Goal: Book appointment/travel/reservation

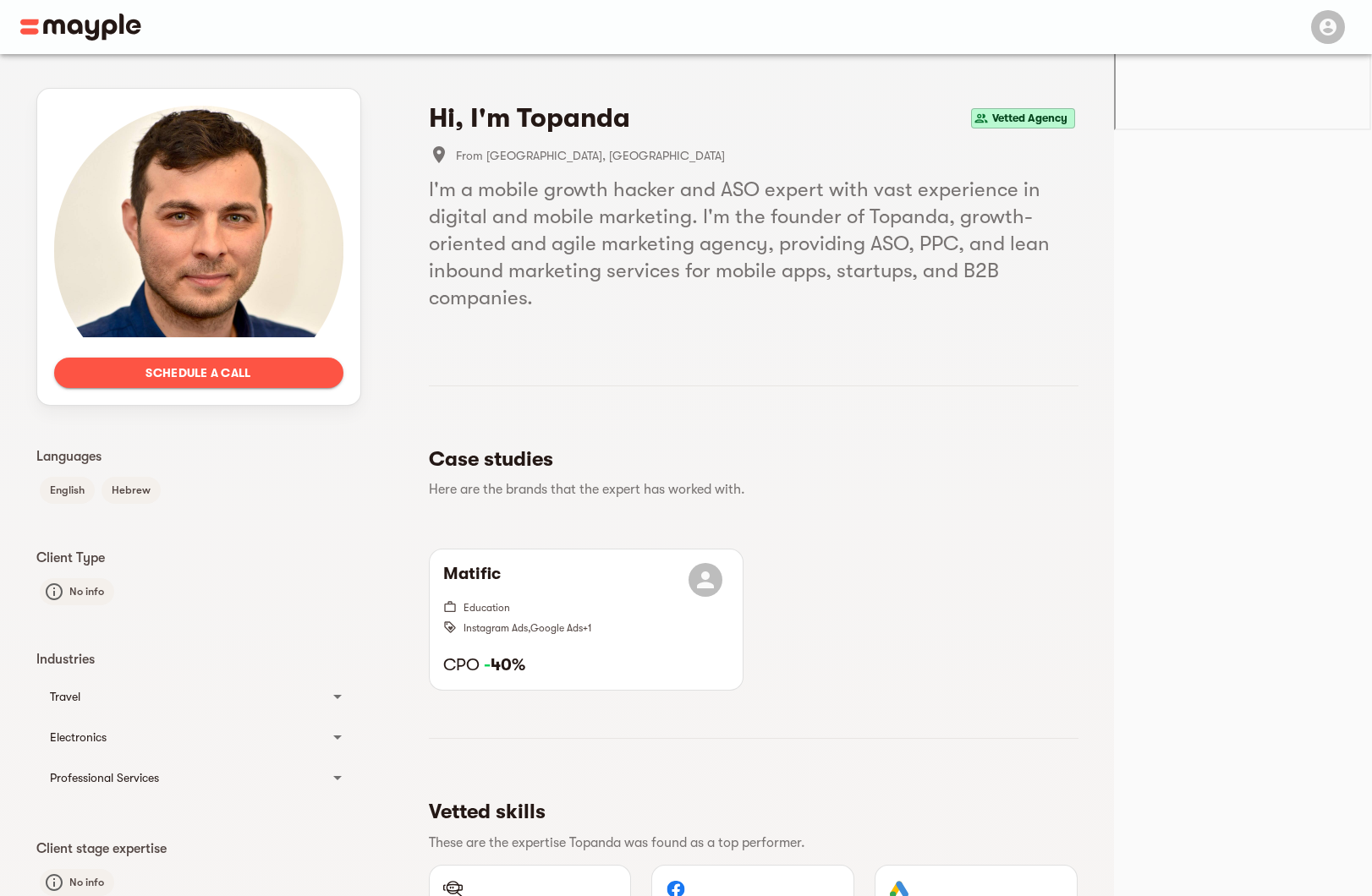
click at [330, 380] on span "Schedule a call" at bounding box center [198, 373] width 262 height 20
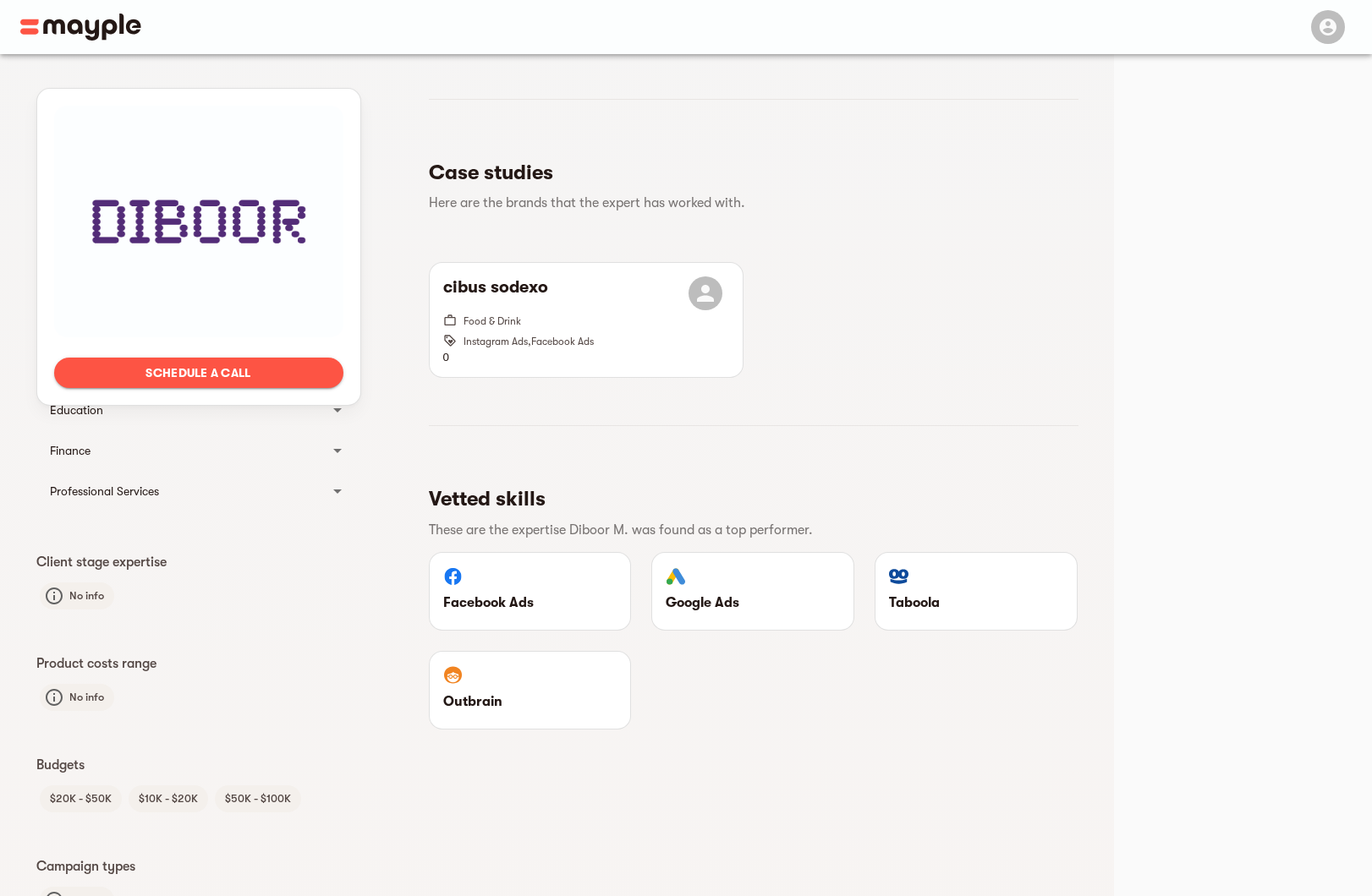
scroll to position [289, 0]
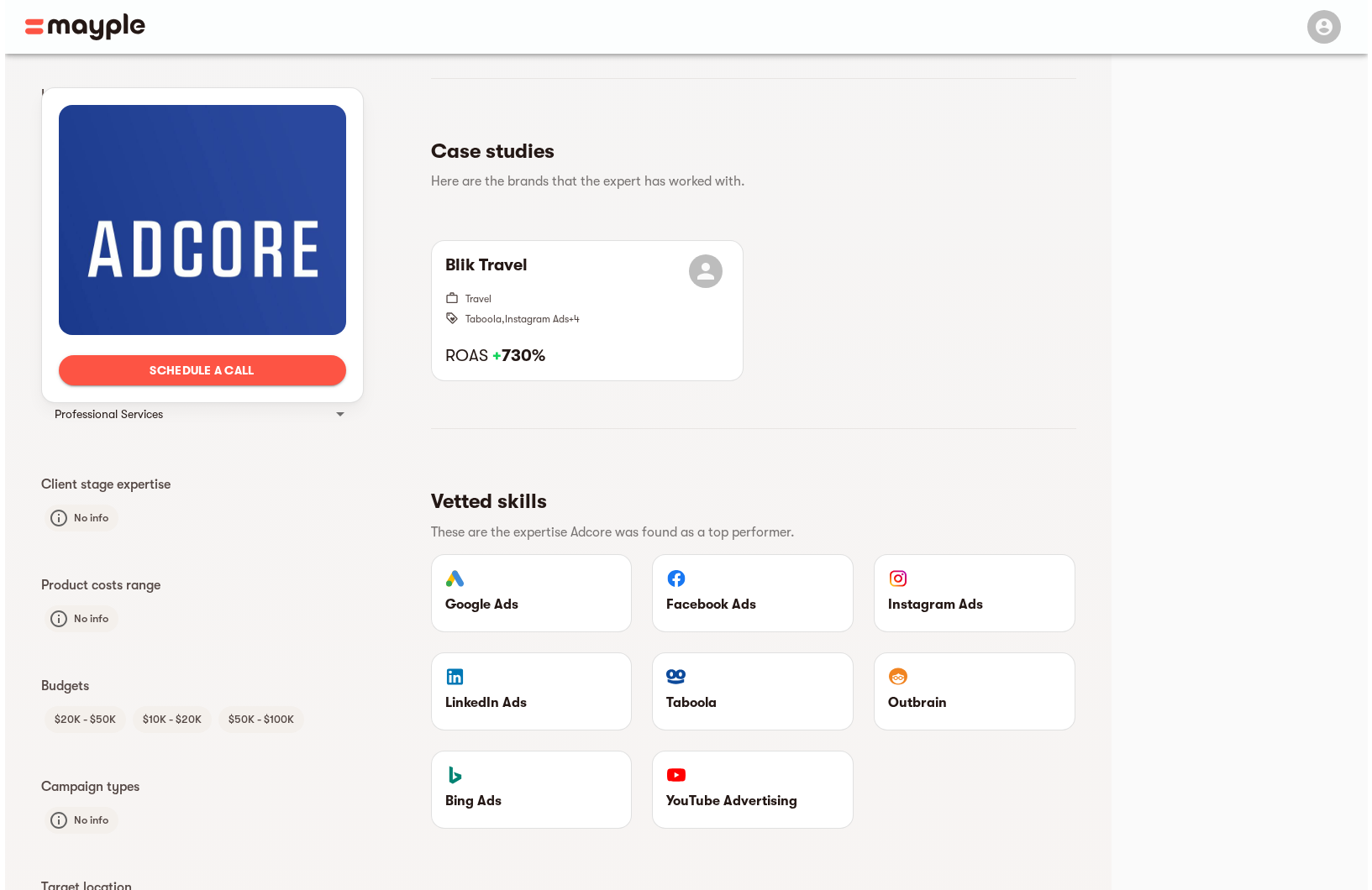
scroll to position [359, 0]
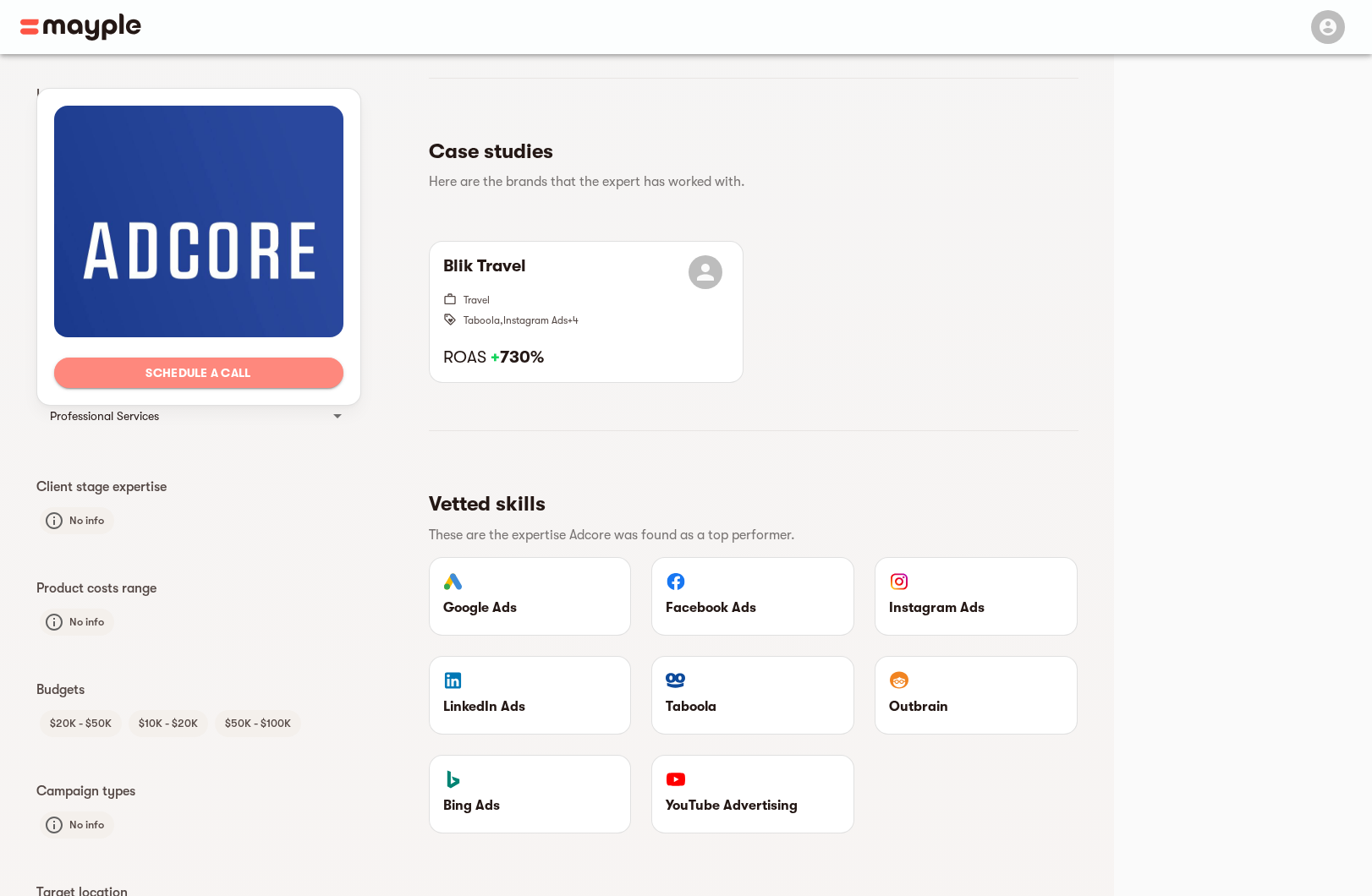
click at [330, 375] on span "Schedule a call" at bounding box center [198, 373] width 262 height 20
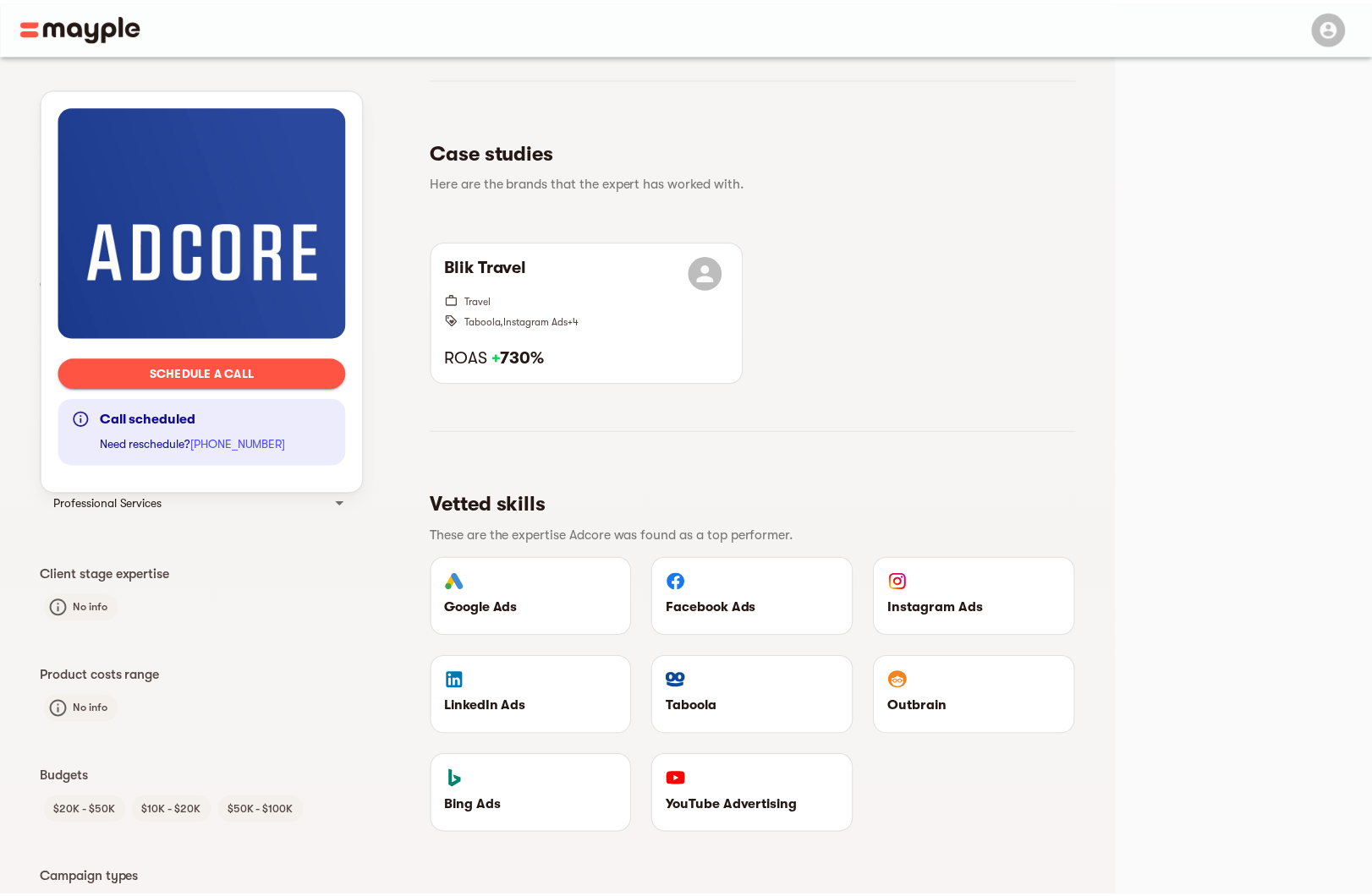
scroll to position [448, 0]
